Goal: Task Accomplishment & Management: Manage account settings

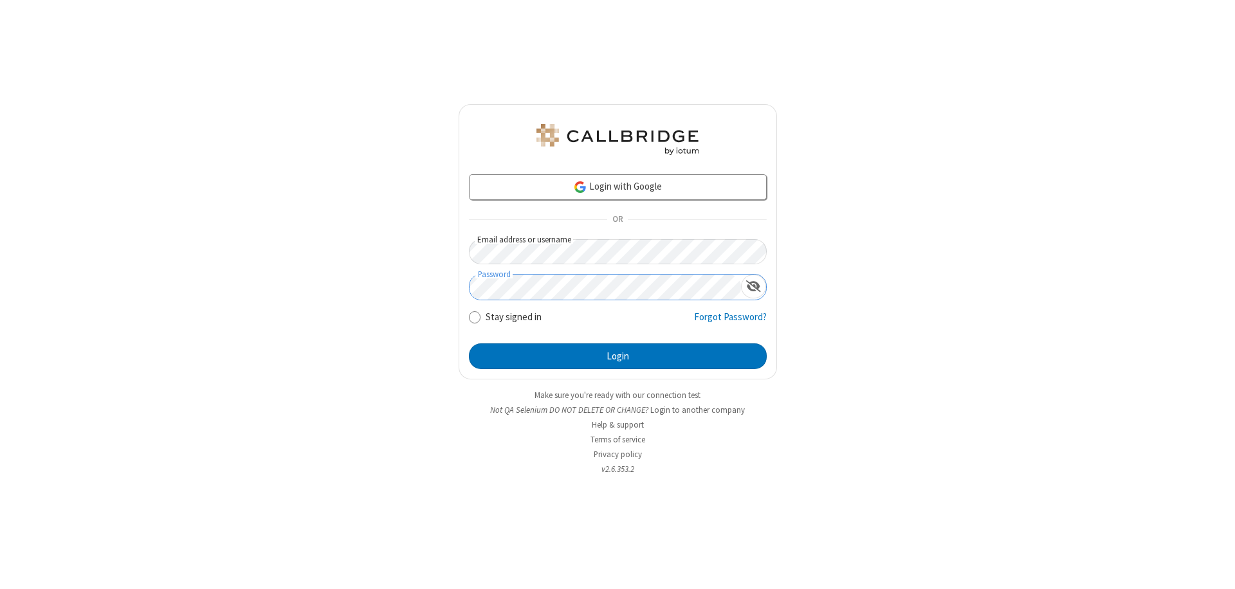
click at [617, 356] on button "Login" at bounding box center [618, 356] width 298 height 26
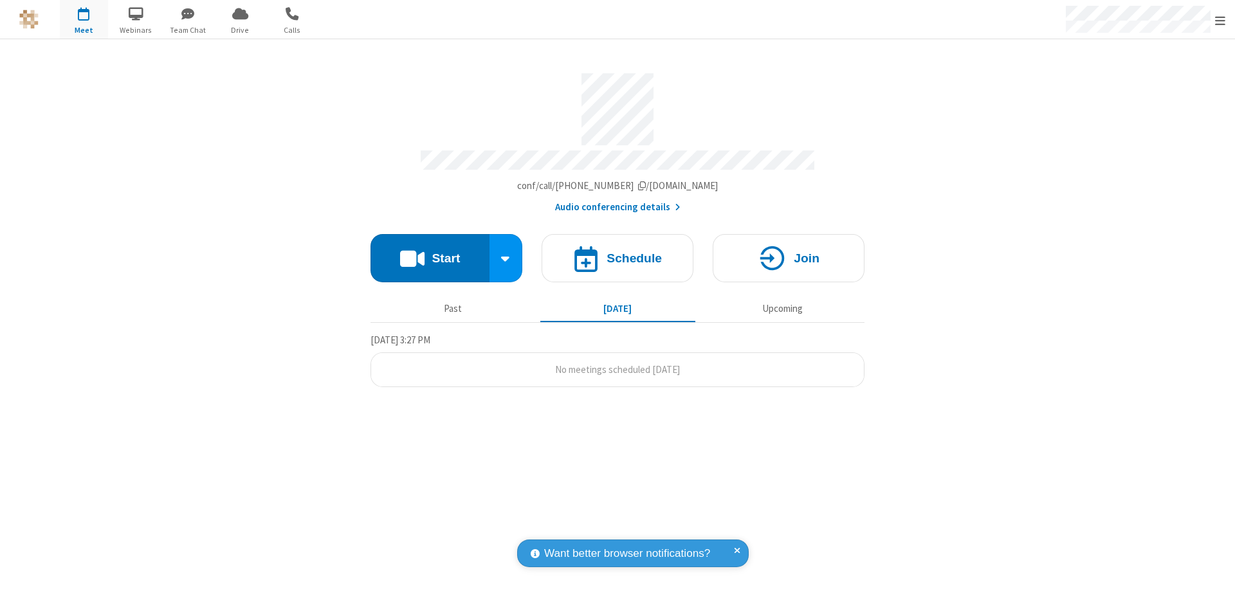
click at [1220, 19] on span "Open menu" at bounding box center [1220, 20] width 10 height 13
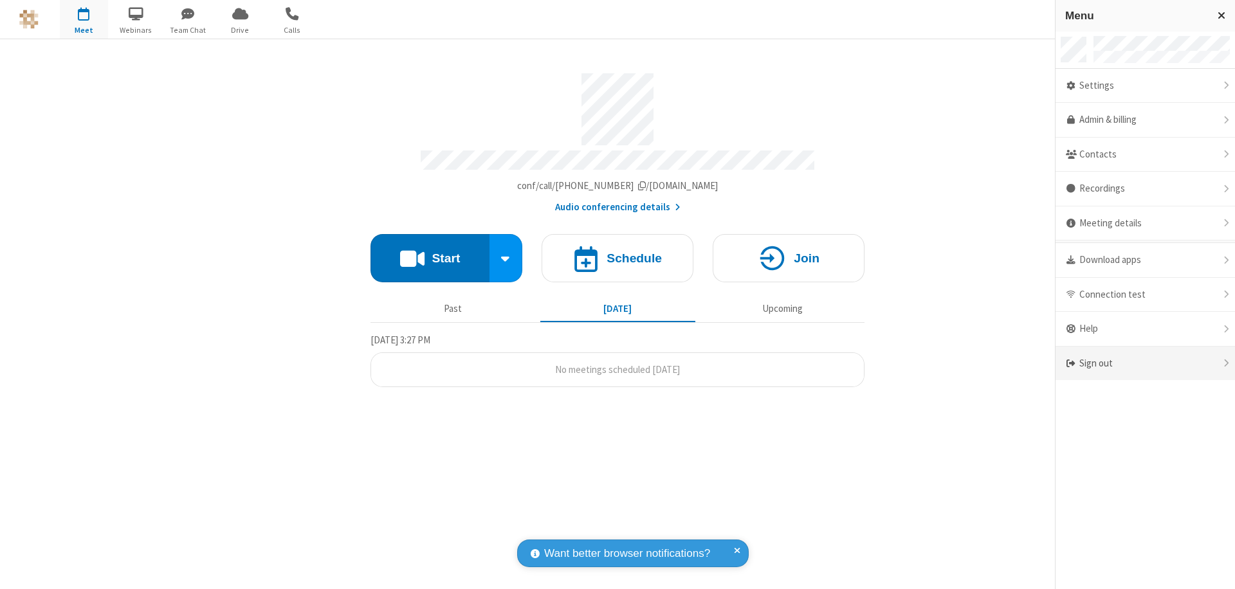
click at [1145, 363] on div "Sign out" at bounding box center [1144, 364] width 179 height 34
